Goal: Find specific page/section: Find specific page/section

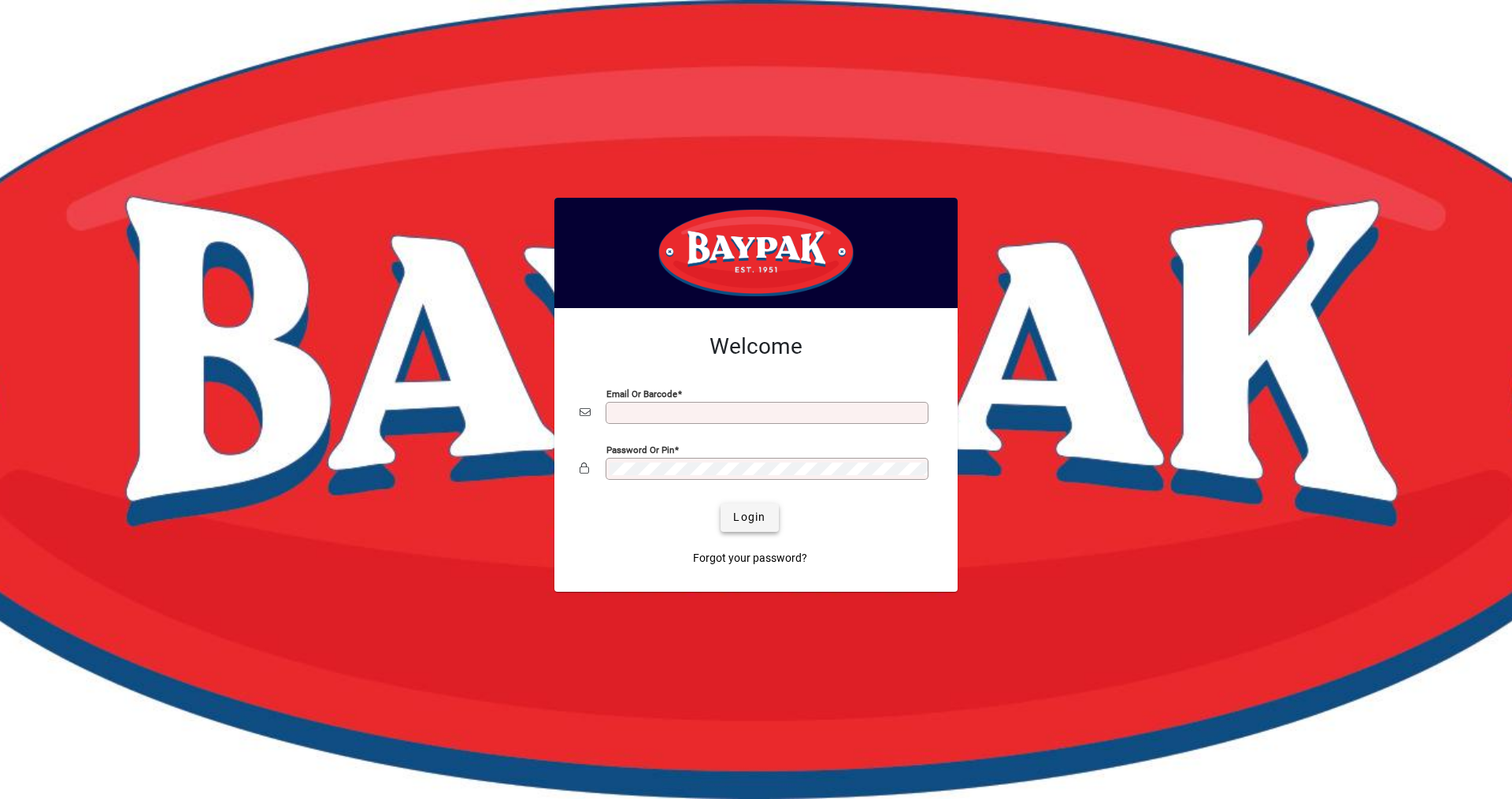
type input "**********"
click at [748, 521] on span "Login" at bounding box center [749, 517] width 32 height 17
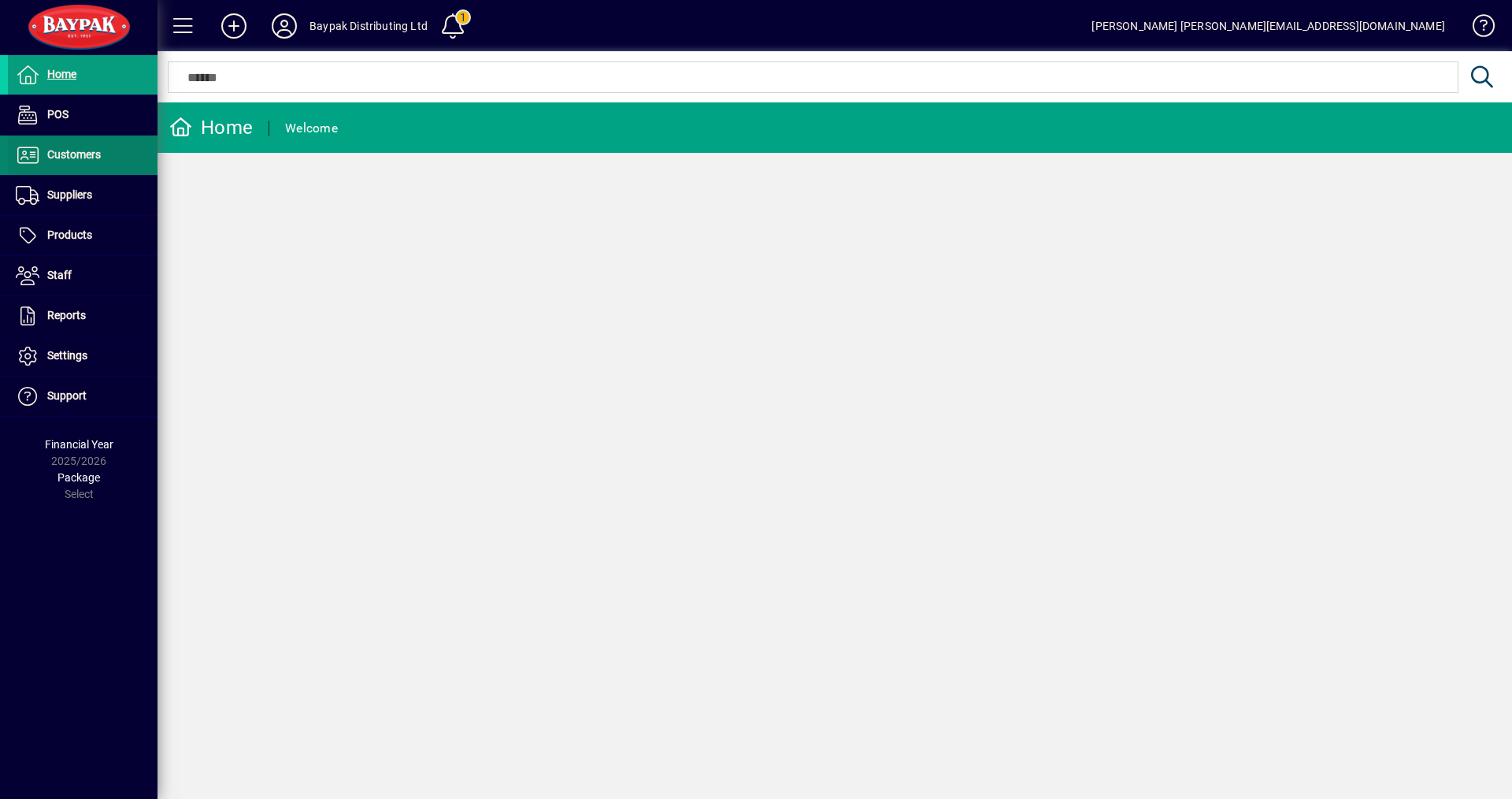
click at [71, 159] on span "Customers" at bounding box center [73, 154] width 53 height 12
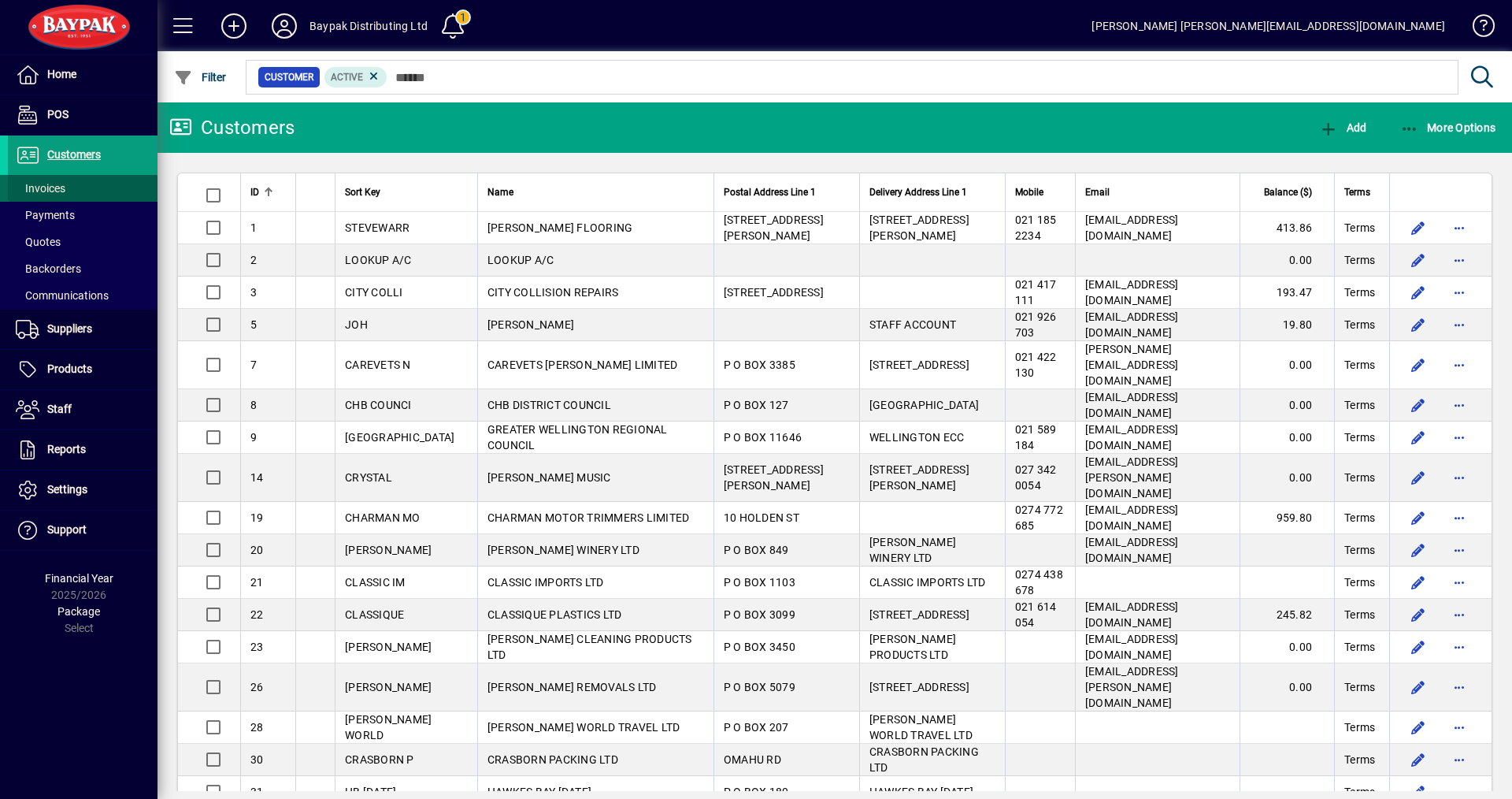
click at [41, 189] on span "Invoices" at bounding box center [40, 188] width 50 height 12
